Goal: Information Seeking & Learning: Learn about a topic

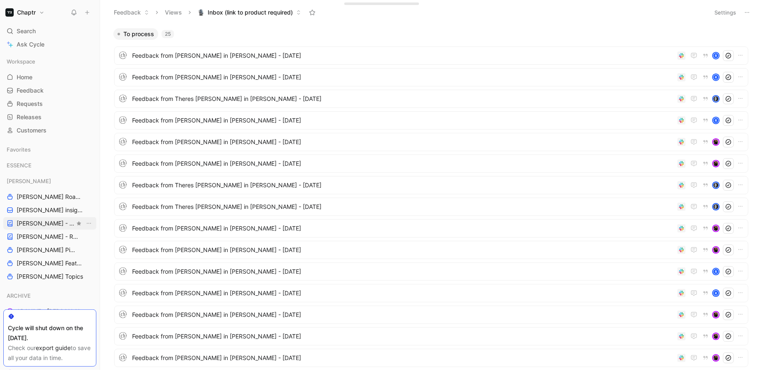
click at [36, 221] on span "[PERSON_NAME] - PLANNINGS" at bounding box center [46, 223] width 58 height 8
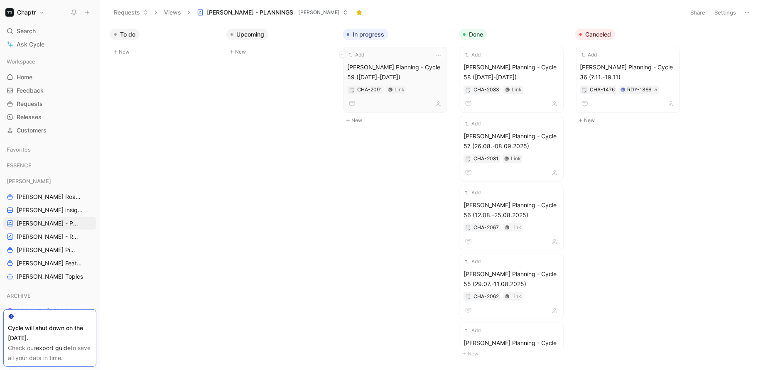
click at [394, 66] on span "[PERSON_NAME] Planning - Cycle 59 ([DATE]-[DATE])" at bounding box center [395, 72] width 96 height 20
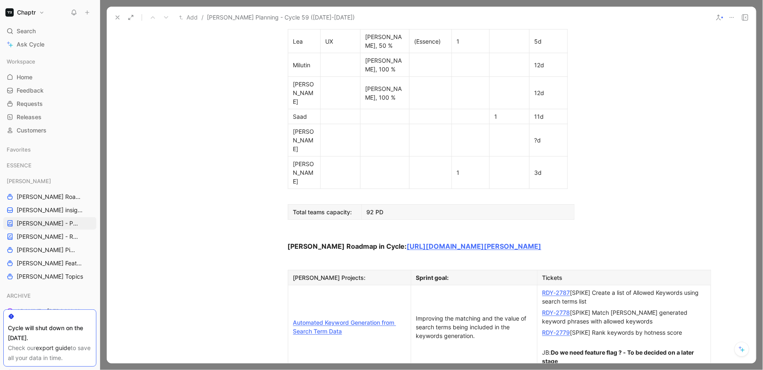
scroll to position [590, 0]
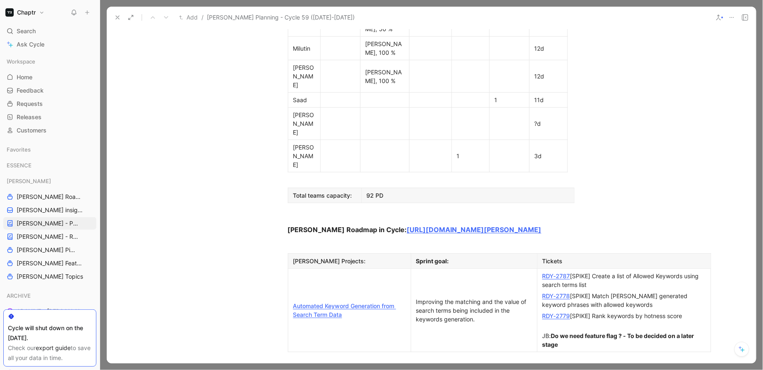
click at [557, 272] on link "RDY-2787" at bounding box center [556, 275] width 28 height 7
click at [558, 292] on link "RDY-2778" at bounding box center [556, 295] width 28 height 7
click at [553, 312] on link "RDY-2779" at bounding box center [556, 315] width 28 height 7
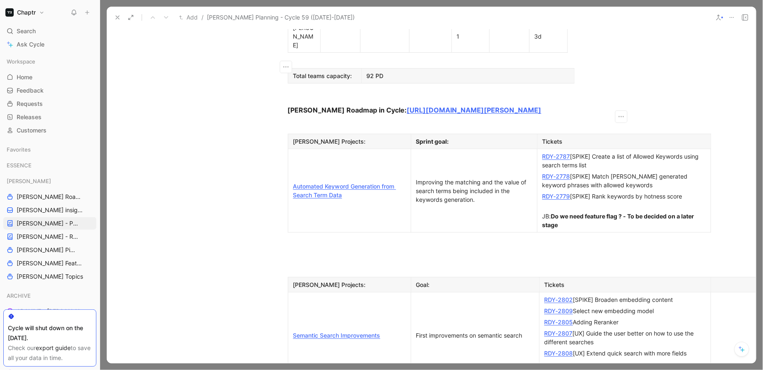
scroll to position [718, 0]
